Goal: Information Seeking & Learning: Learn about a topic

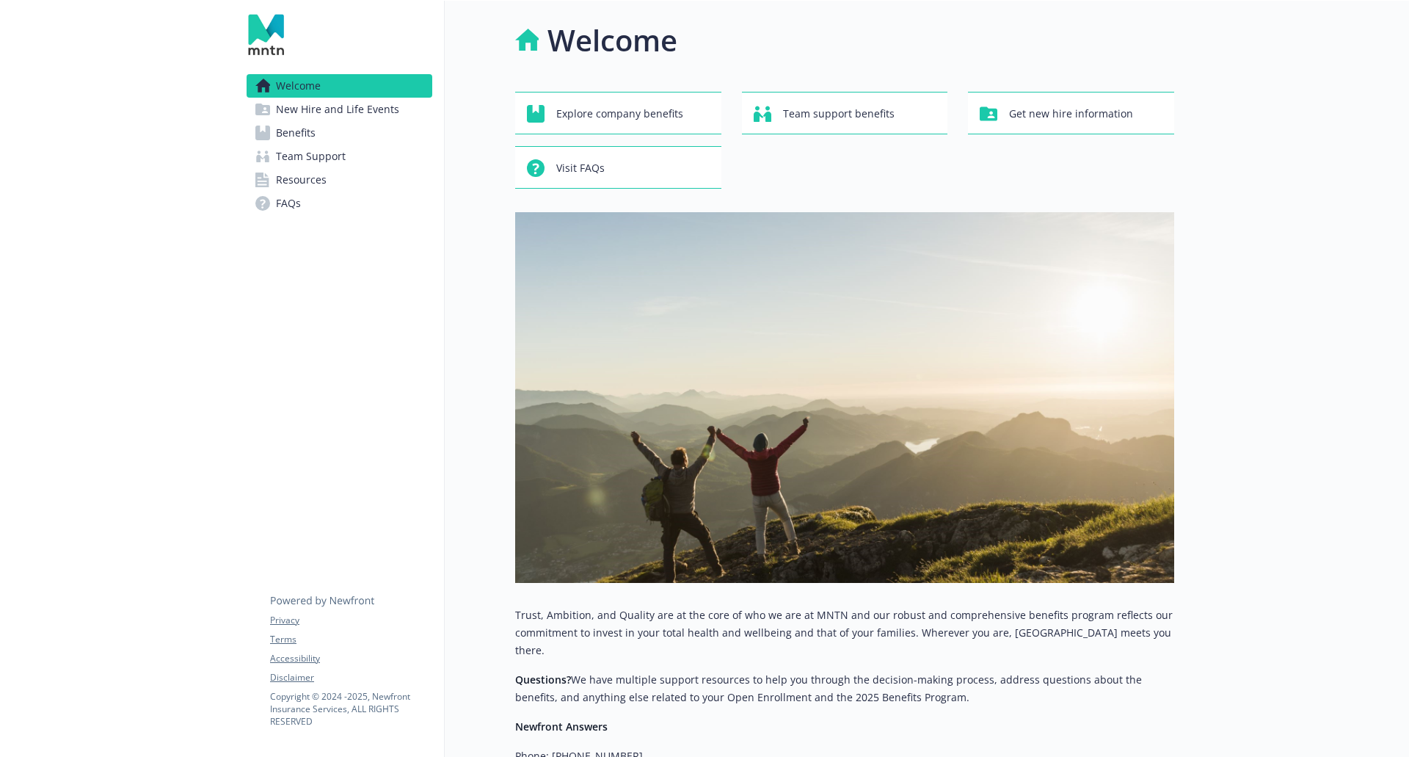
click at [337, 99] on span "New Hire and Life Events" at bounding box center [337, 109] width 123 height 23
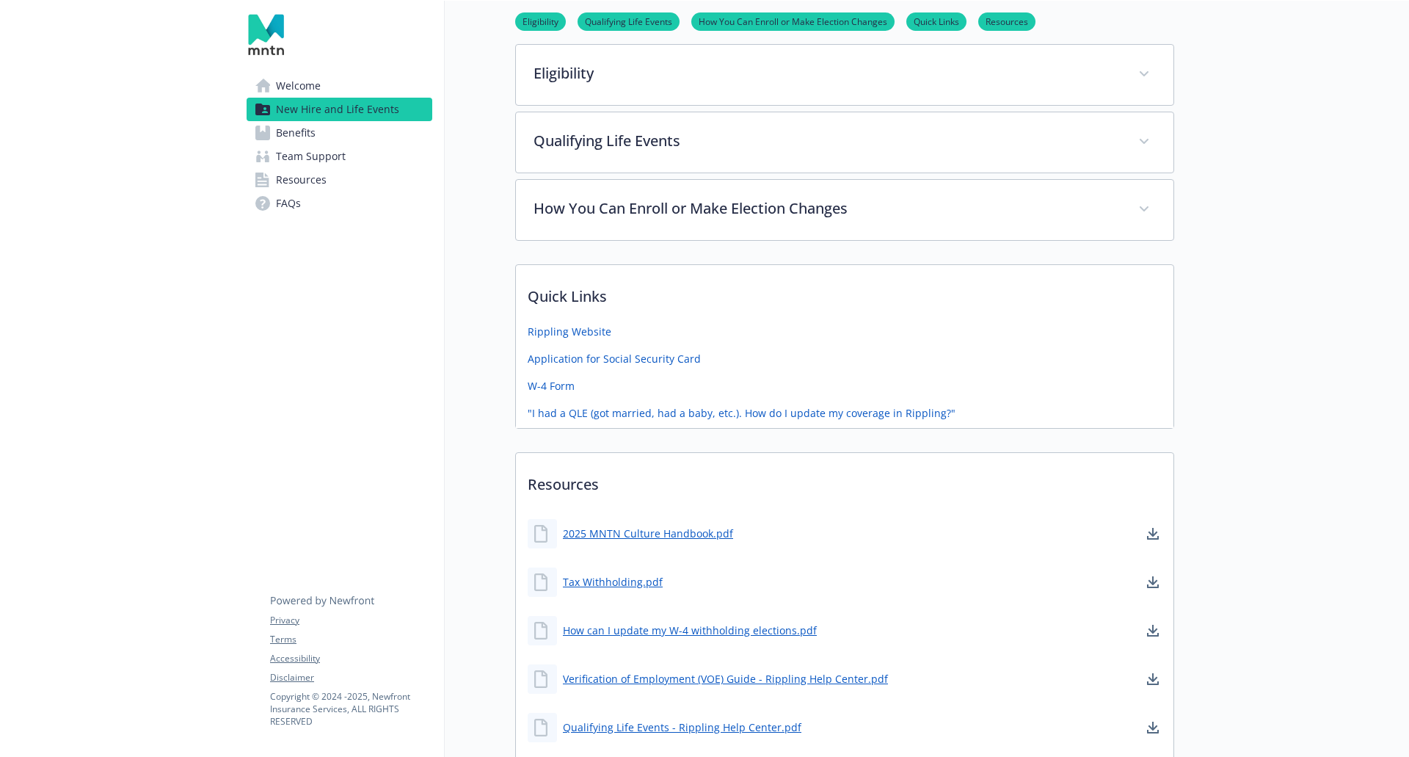
scroll to position [720, 0]
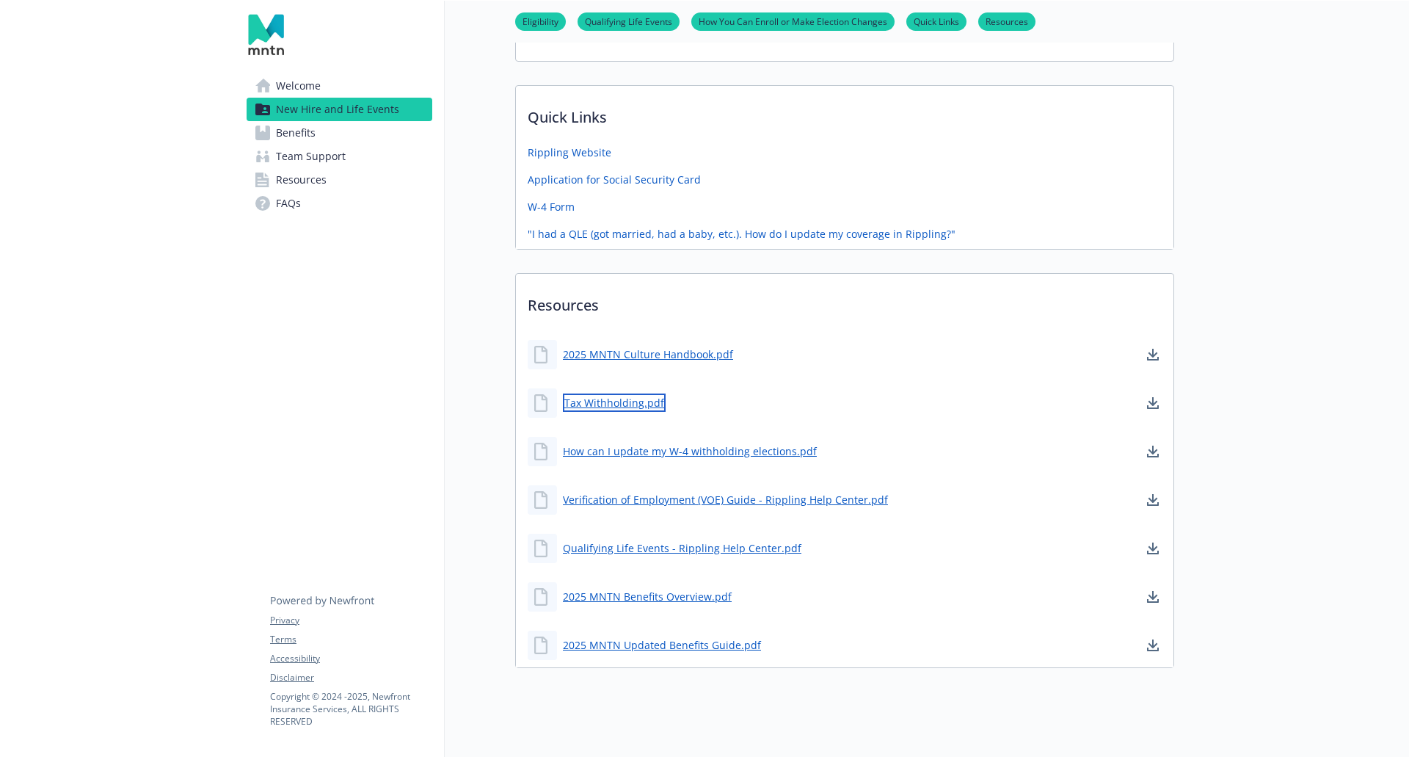
click at [625, 405] on link "Tax Withholding.pdf" at bounding box center [614, 402] width 103 height 18
click at [652, 639] on link "2025 MNTN Updated Benefits Guide.pdf" at bounding box center [663, 645] width 201 height 18
click at [308, 152] on span "Team Support" at bounding box center [311, 156] width 70 height 23
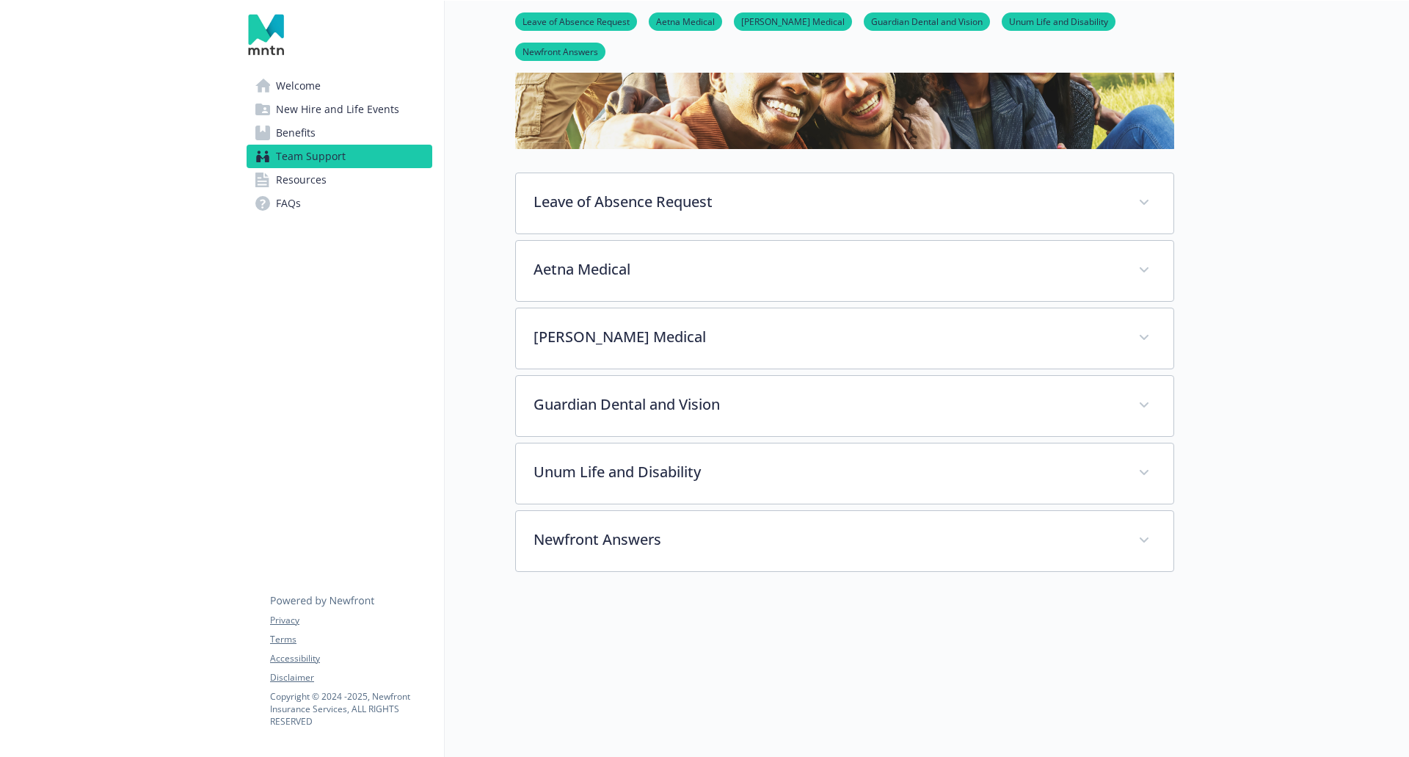
scroll to position [285, 0]
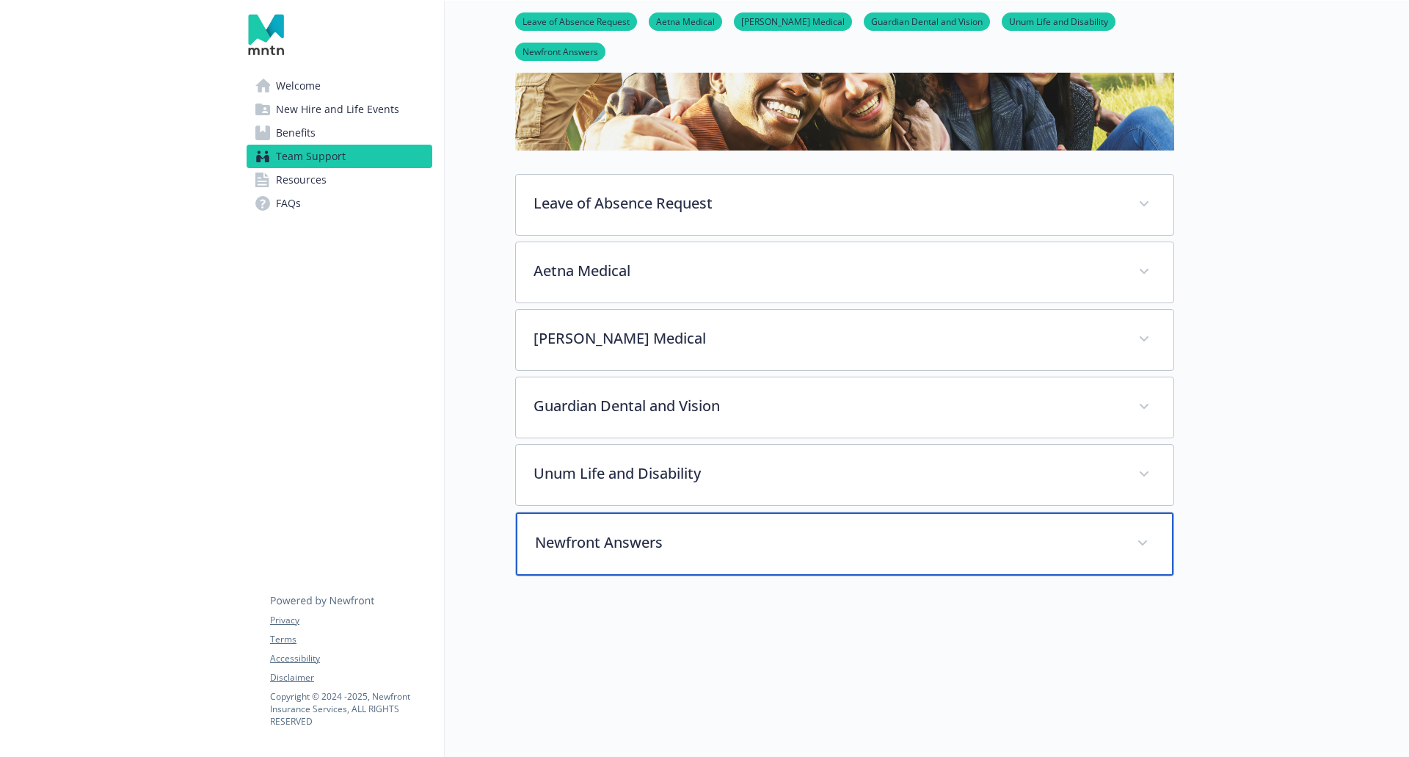
click at [636, 551] on div "Newfront Answers" at bounding box center [845, 543] width 658 height 63
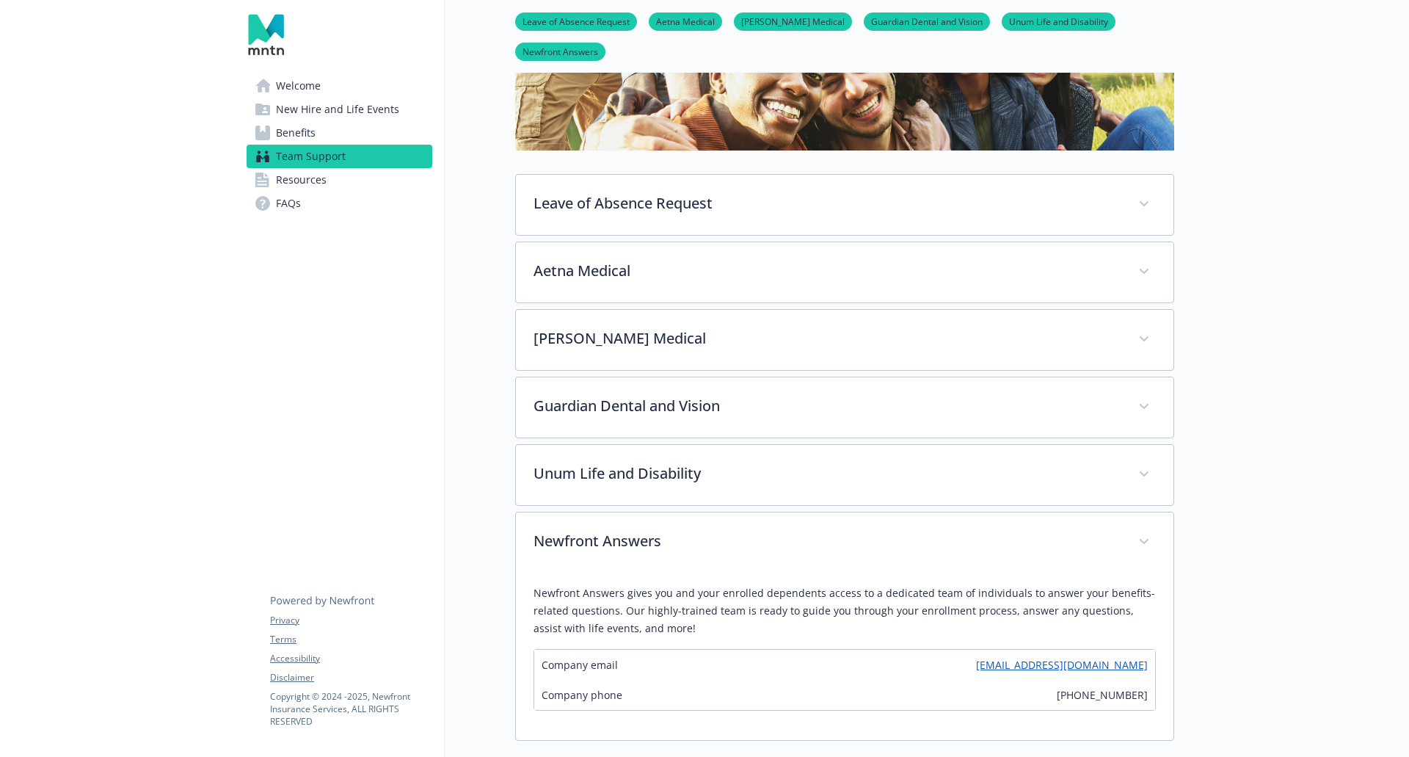
click at [363, 177] on link "Resources" at bounding box center [340, 179] width 186 height 23
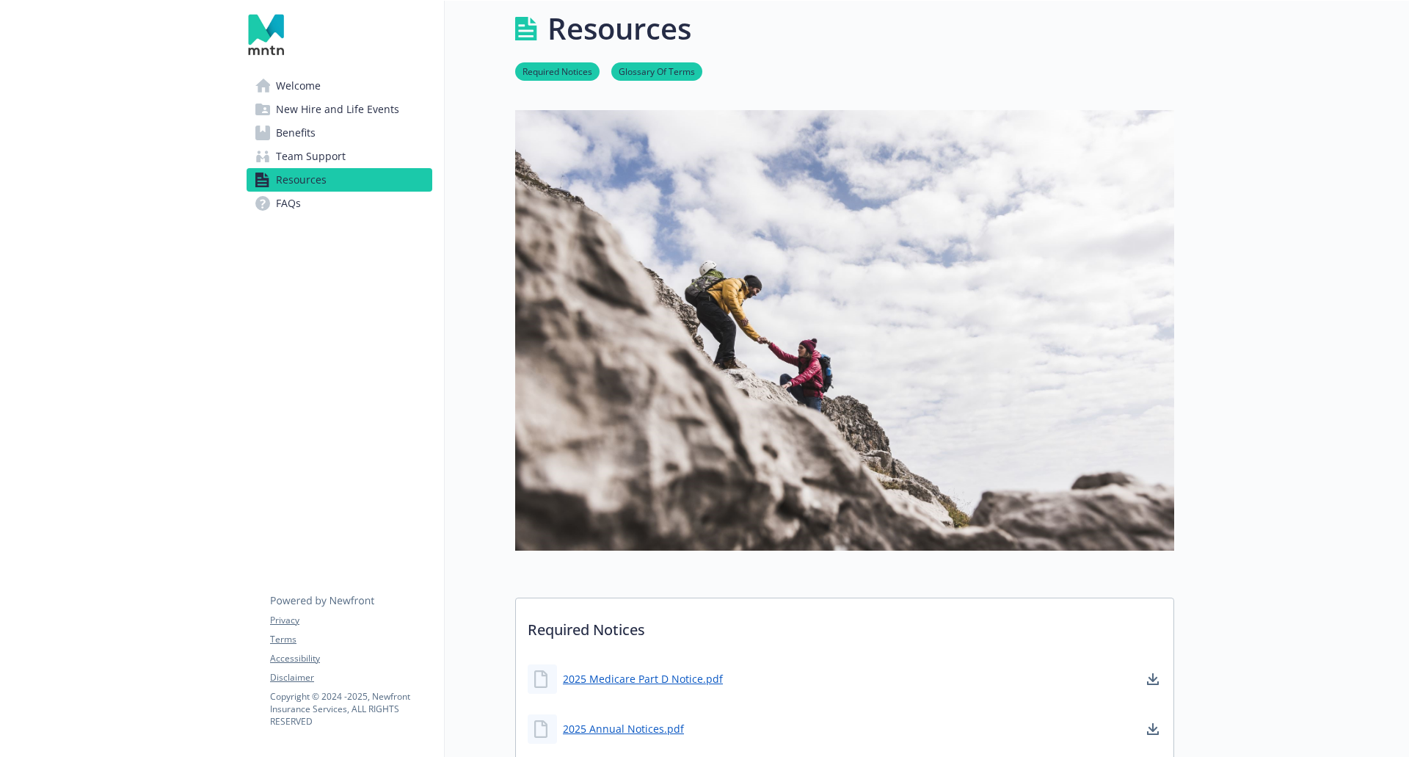
scroll to position [285, 0]
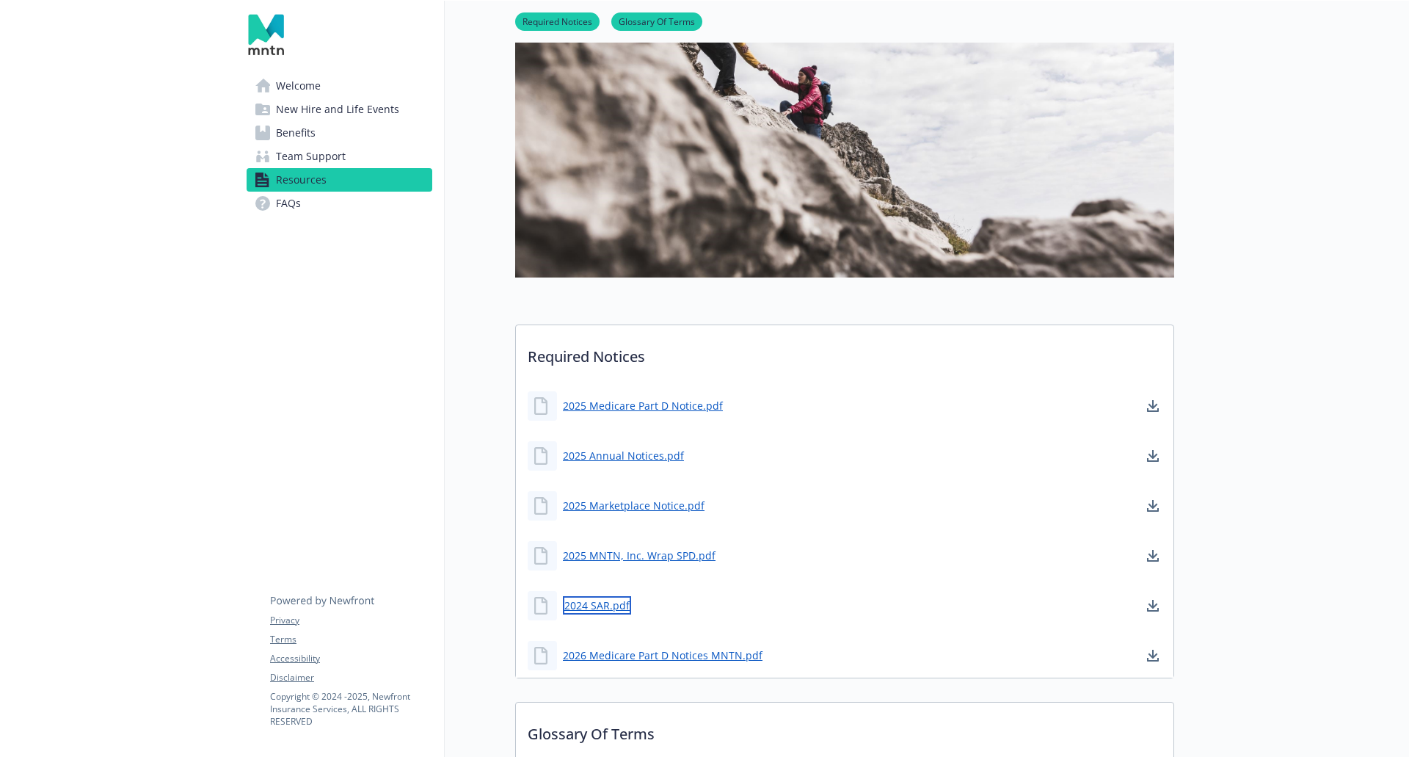
click at [584, 606] on link "2024 SAR.pdf" at bounding box center [597, 605] width 68 height 18
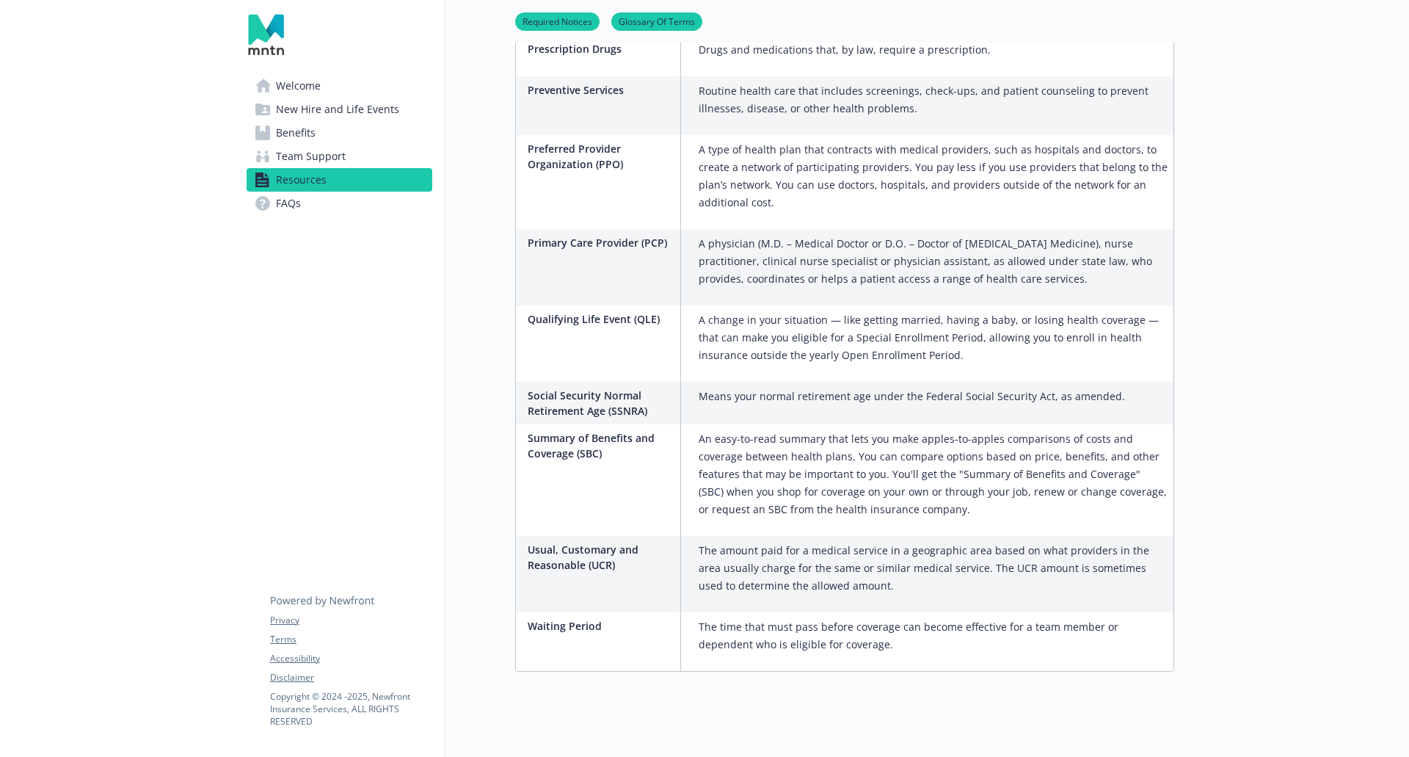
scroll to position [2515, 0]
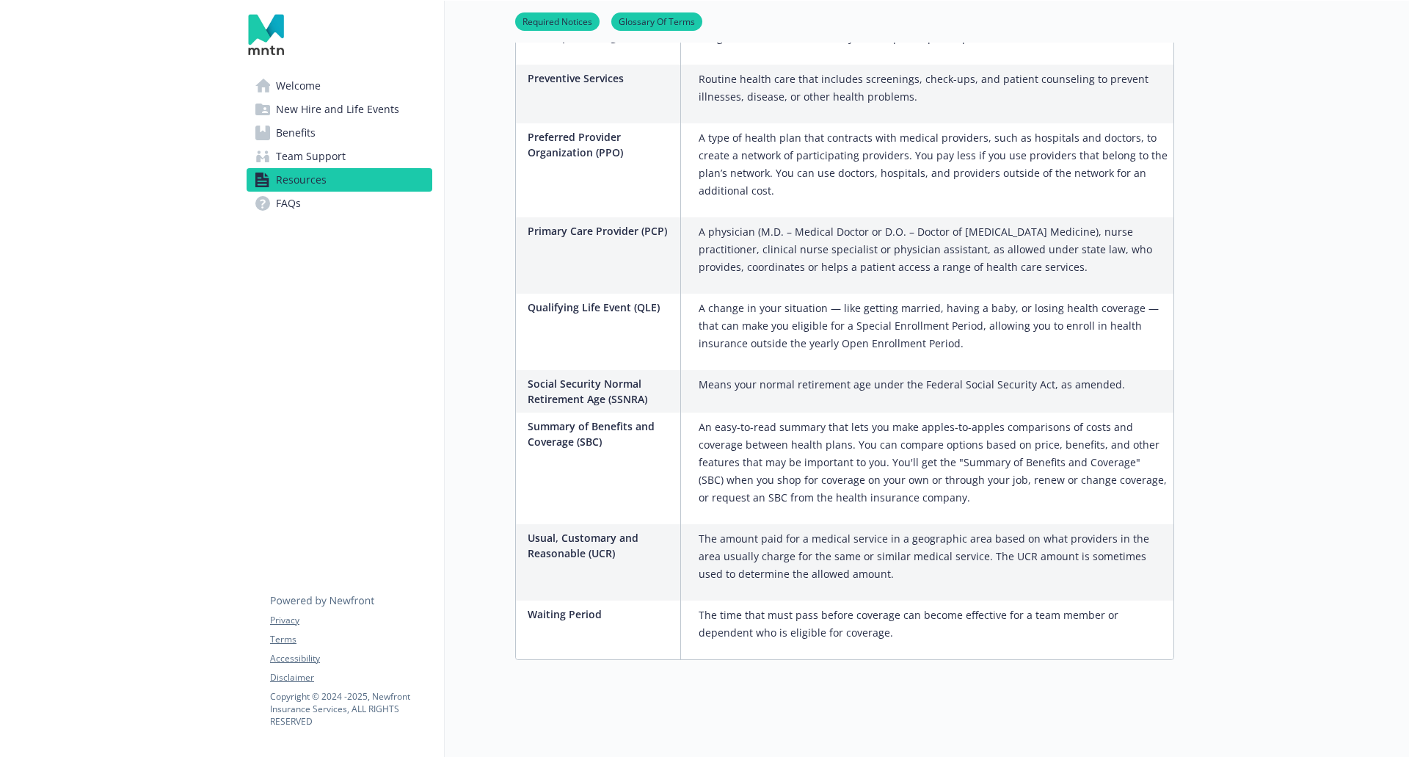
click at [341, 211] on link "FAQs" at bounding box center [340, 203] width 186 height 23
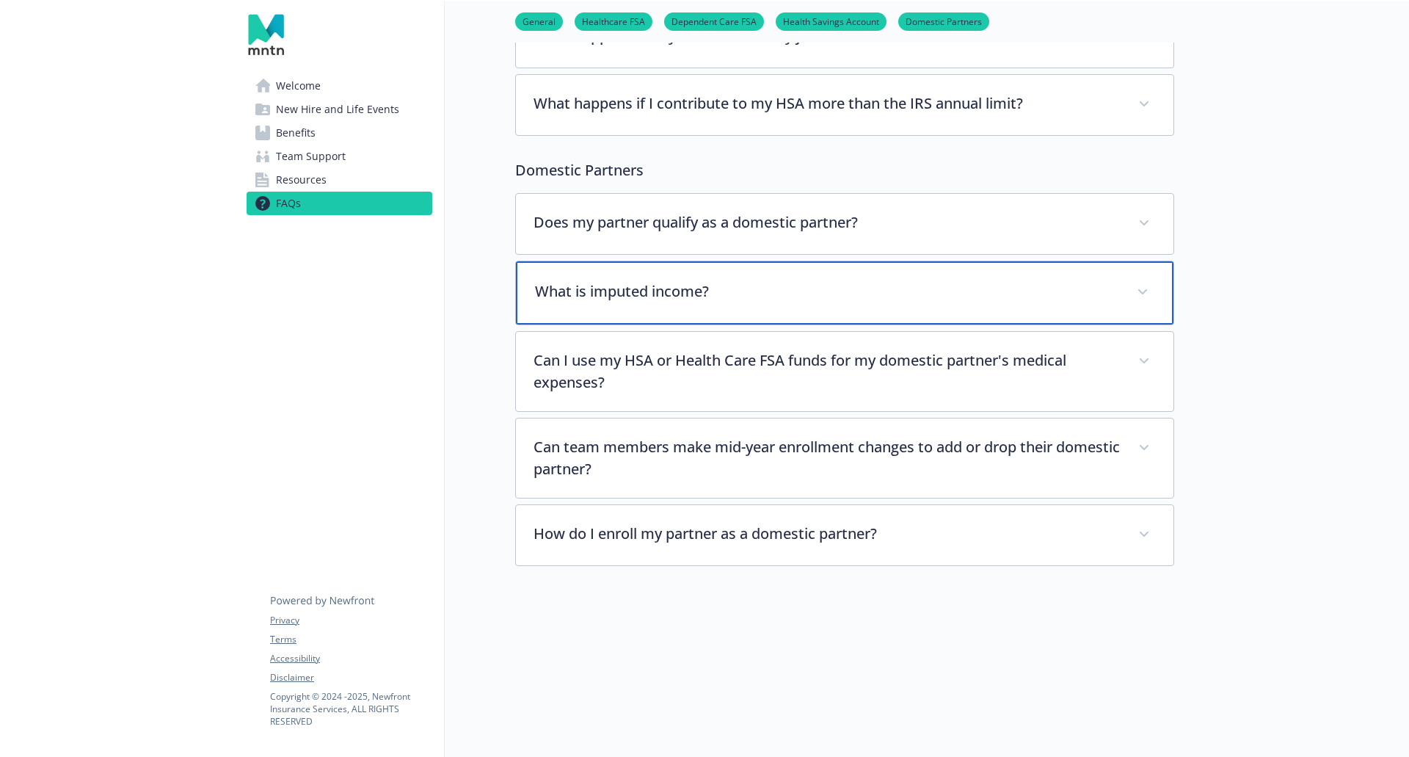
scroll to position [1839, 0]
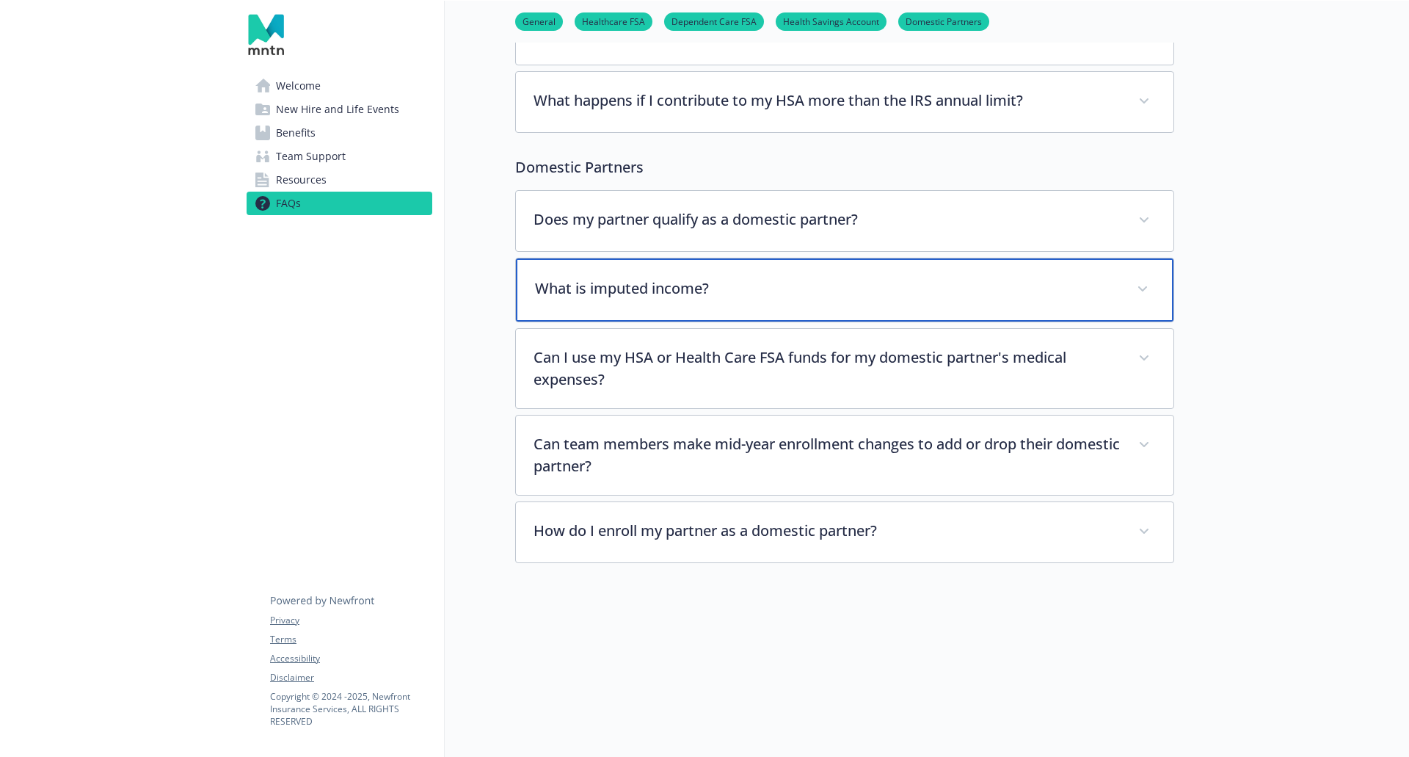
click at [568, 277] on p "What is imputed income?" at bounding box center [827, 288] width 584 height 22
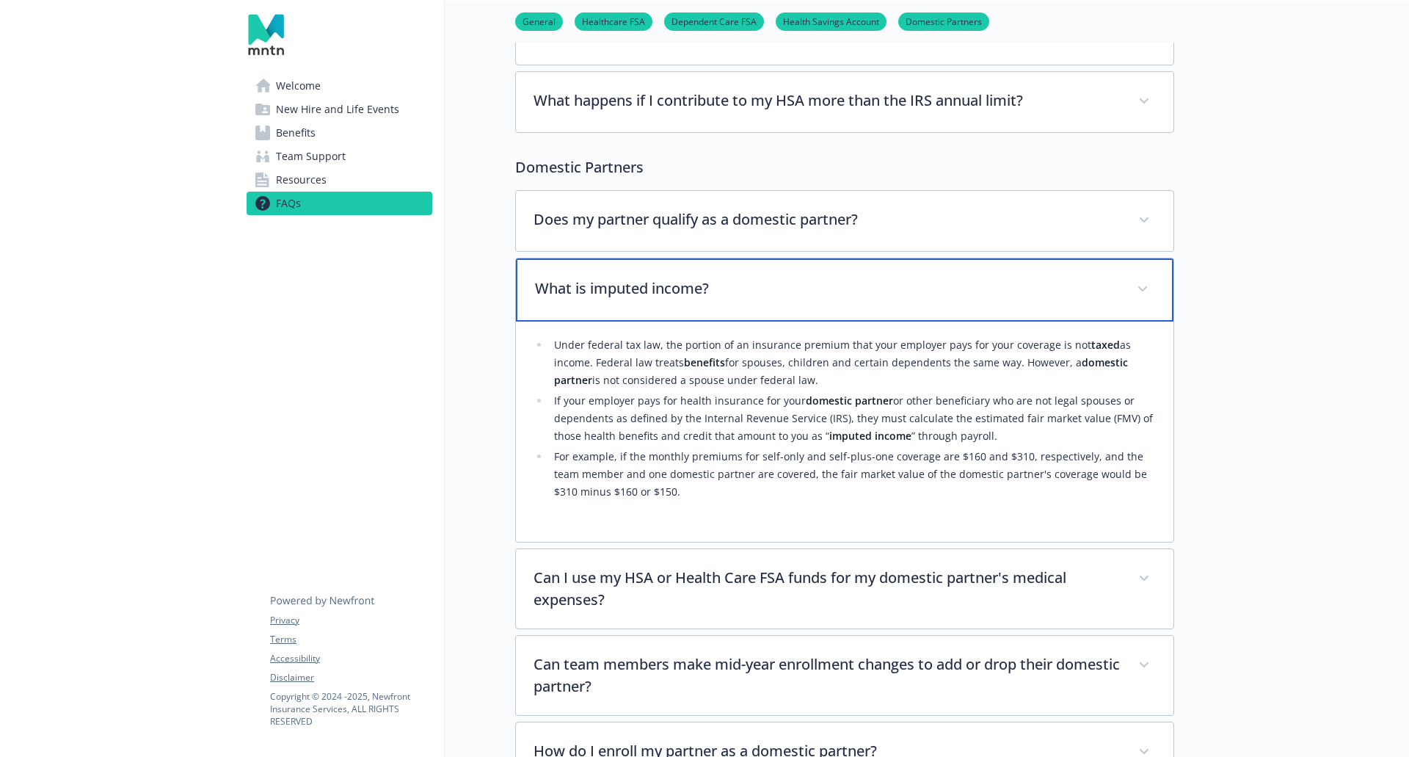
click at [568, 277] on p "What is imputed income?" at bounding box center [827, 288] width 584 height 22
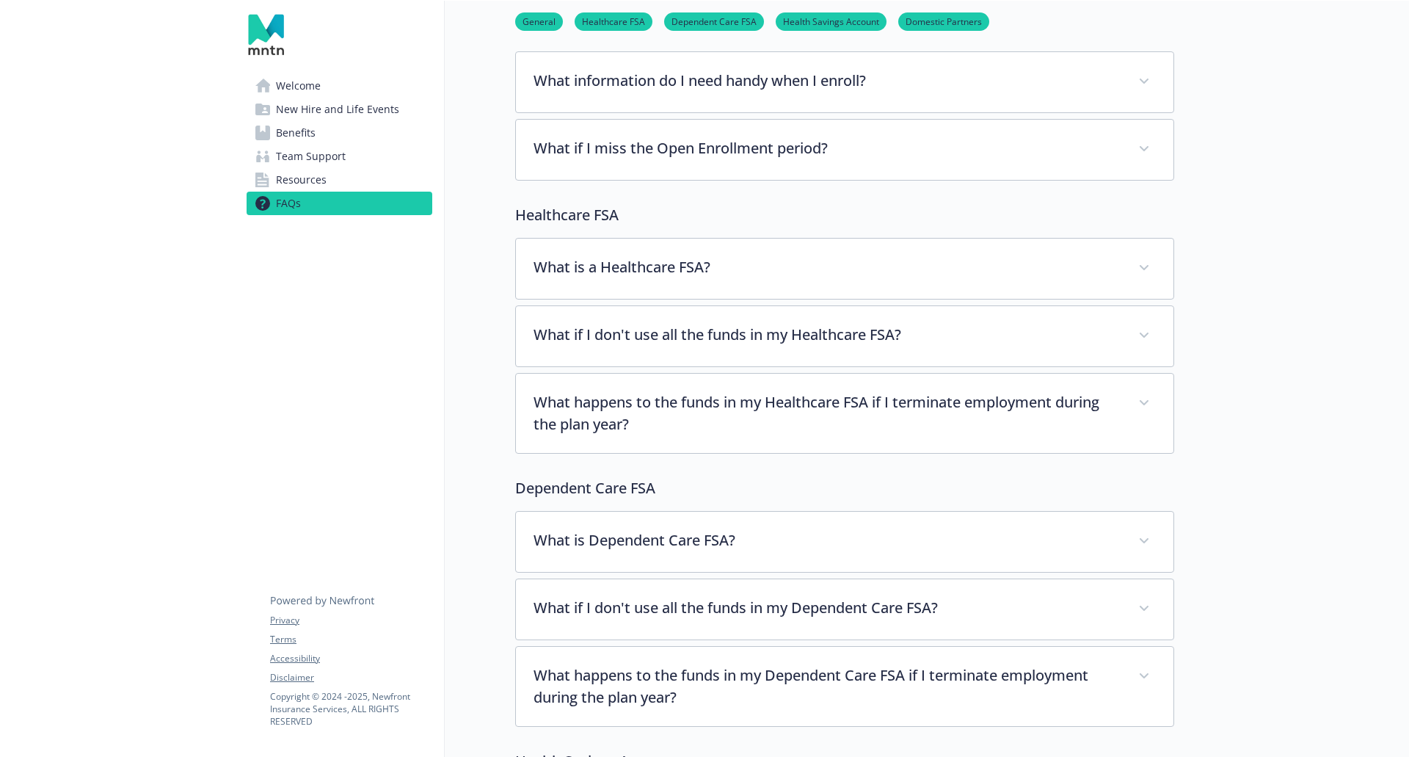
scroll to position [0, 11]
